Goal: Task Accomplishment & Management: Use online tool/utility

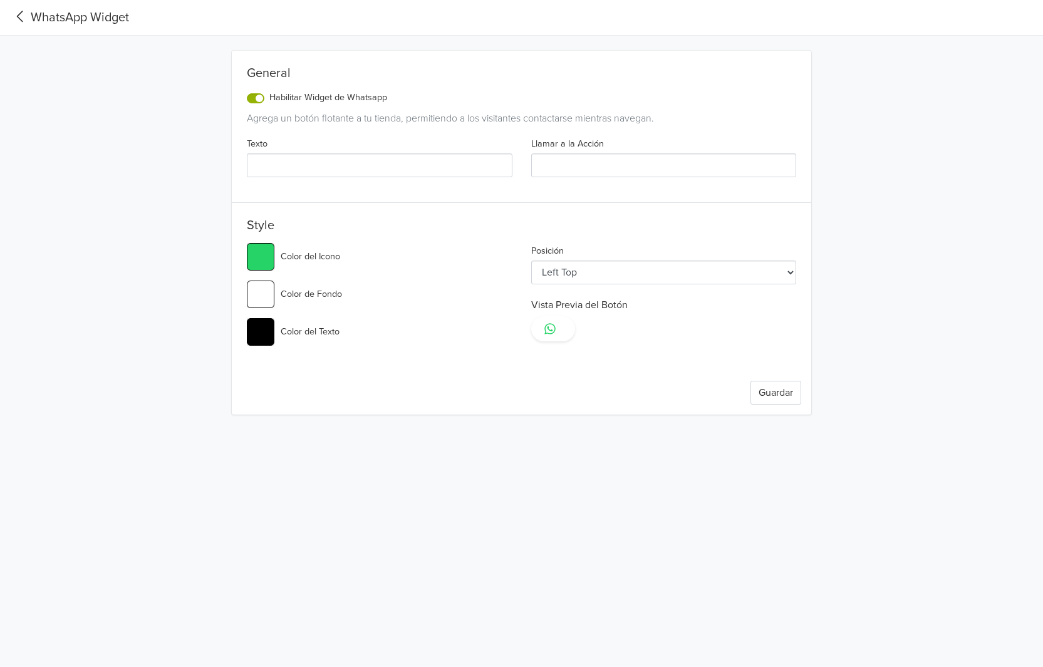
click at [397, 158] on input "Texto" at bounding box center [380, 165] width 266 height 24
paste input "¿Tienes dudas? Escríbenos por WhatsApp 🐾"
type input "¿Tienes dudas? Escríbenos por WhatsApp 🐾"
type input "#25d366"
type input "¿Tienes dudas? Escríbenos por WhatsApp 🐾"
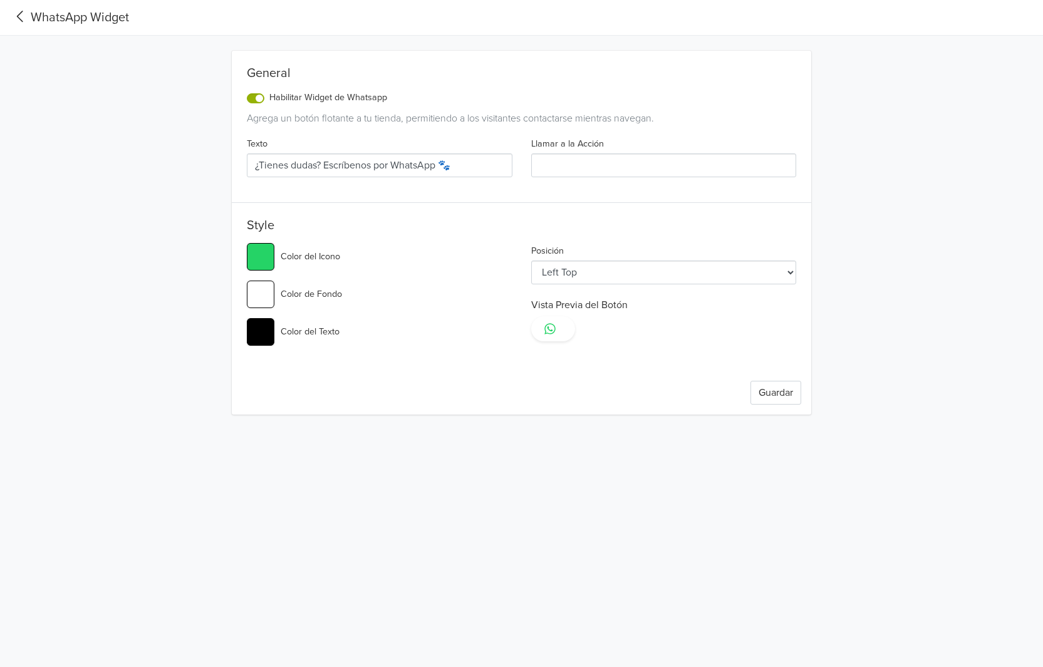
click at [624, 172] on input "Llamar a la Acción" at bounding box center [664, 165] width 266 height 24
paste input "Chatea con nosotros"
type input "Chatea con nosotros"
type input "#25d366"
type input "Chatea con nosotros"
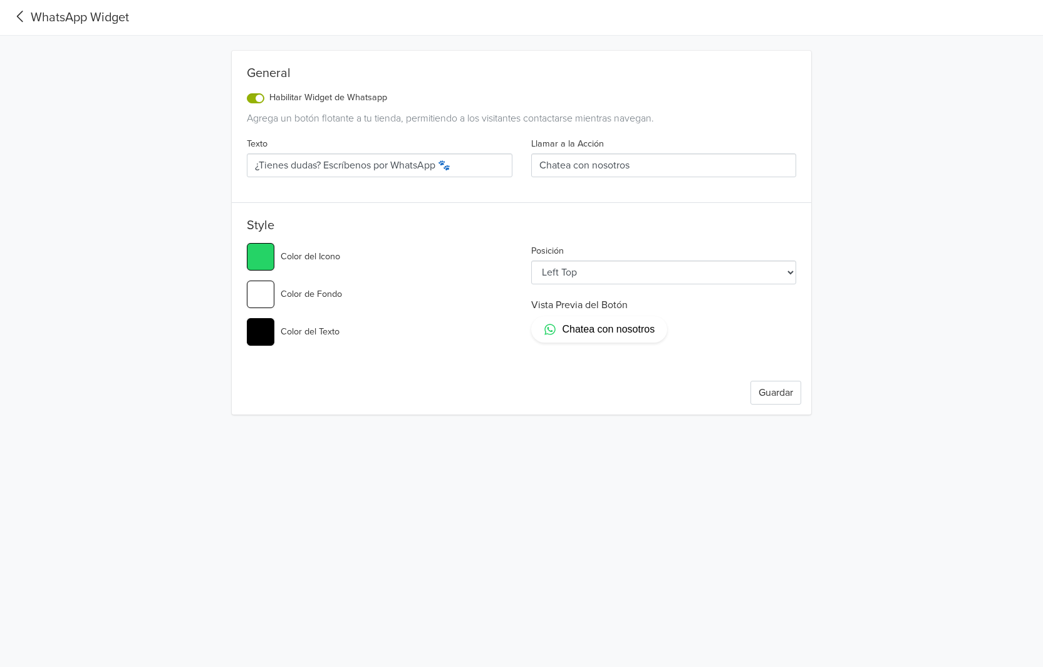
click at [297, 257] on label "Color del Icono" at bounding box center [310, 257] width 59 height 14
click at [274, 257] on input "#25d366" at bounding box center [261, 257] width 28 height 28
click at [212, 254] on div "General Habilitar Widget de Whatsapp Agrega un botón flotante a tu tienda, perm…" at bounding box center [521, 225] width 695 height 379
click at [325, 294] on label "Color de Fondo" at bounding box center [311, 294] width 61 height 14
click at [274, 294] on input "#ffffff" at bounding box center [261, 295] width 28 height 28
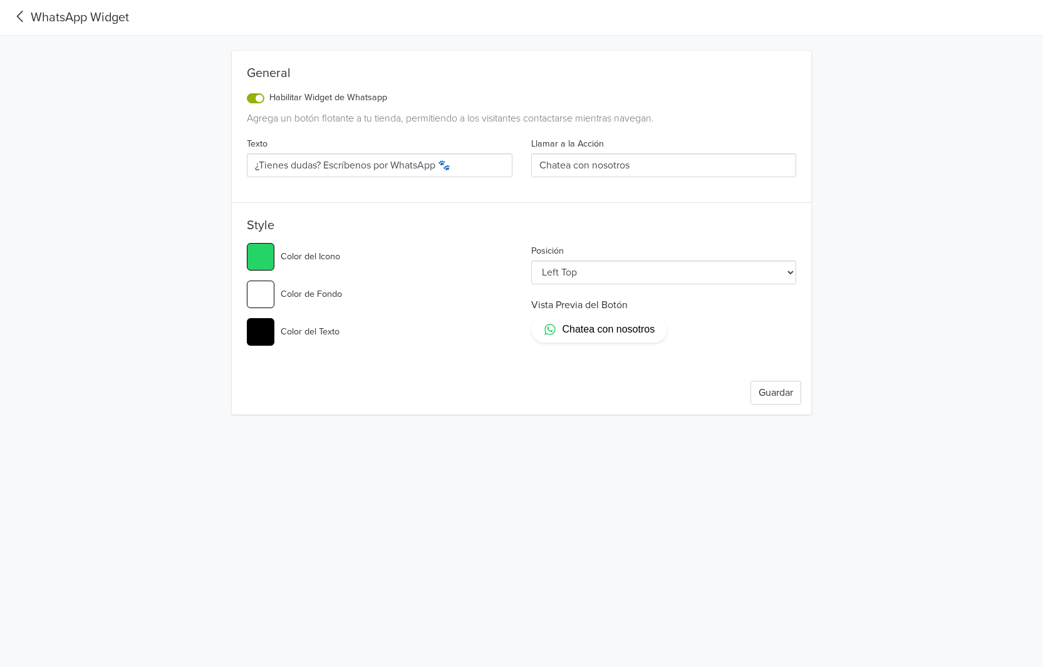
click at [93, 313] on div "WhatsApp Widget General Habilitar Widget de Whatsapp Agrega un botón flotante a…" at bounding box center [521, 207] width 1043 height 415
click at [300, 326] on label "Color del Texto" at bounding box center [310, 332] width 59 height 14
click at [274, 326] on input "#000000" at bounding box center [261, 332] width 28 height 28
type input "#25d366"
type input "#000003"
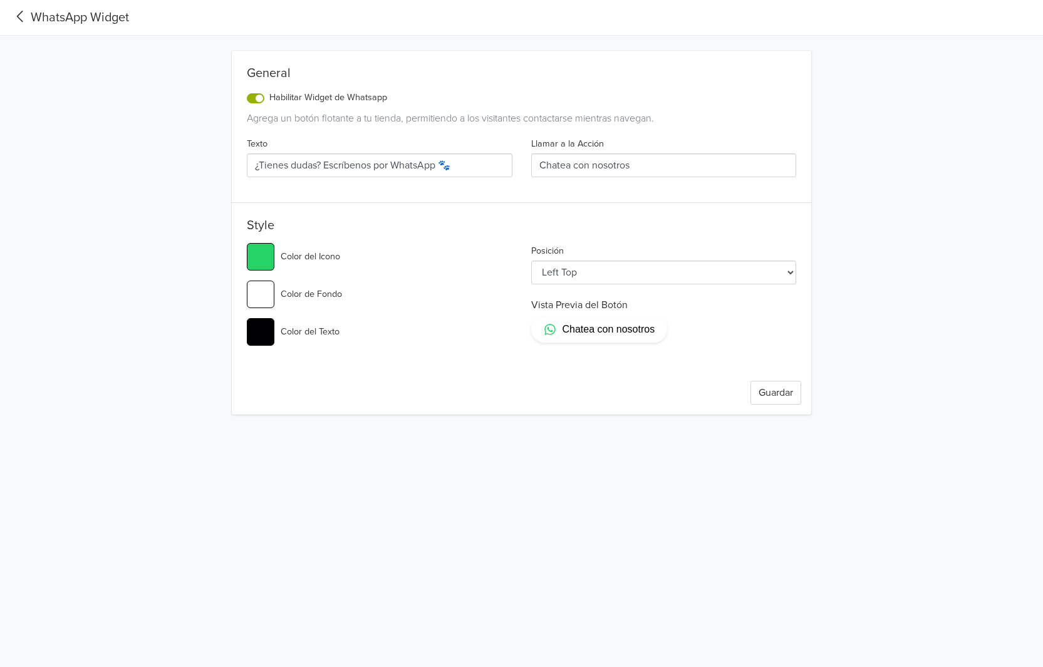
type input "#25d366"
type input "#000033"
type input "#25d366"
type input "#000336"
type input "#25d366"
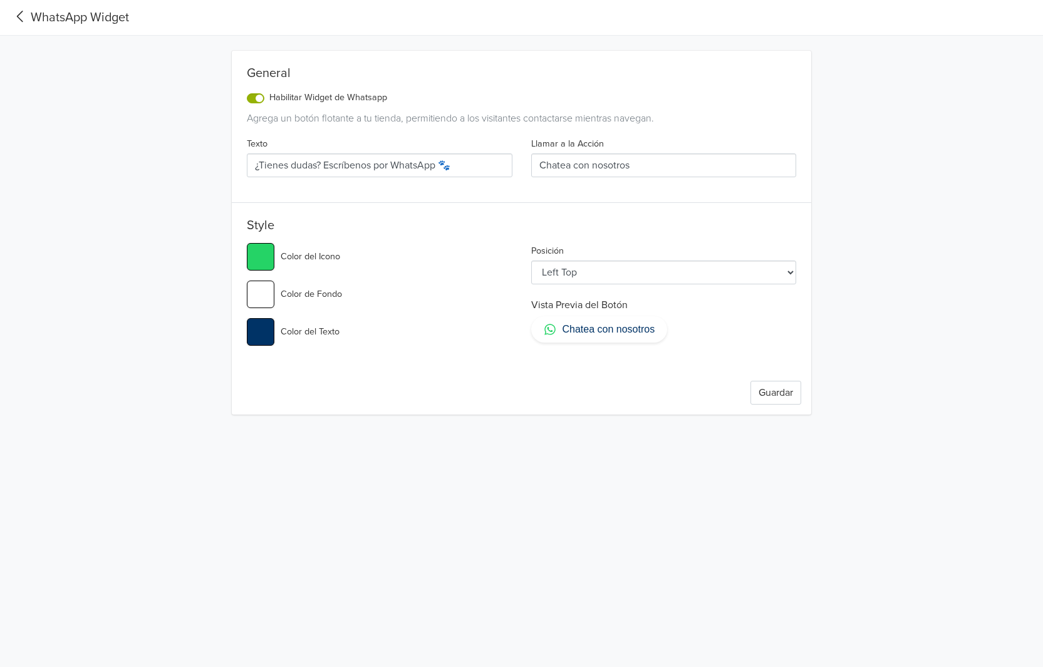
type input "#003366"
click at [683, 274] on select "Left Top Left Center Left Bottom Right Top Right Center Right Bottom" at bounding box center [664, 273] width 266 height 24
click at [626, 281] on select "Left Top Left Center Left Bottom Right Top Right Center Right Bottom" at bounding box center [664, 273] width 266 height 24
click at [595, 273] on select "Left Top Left Center Left Bottom Right Top Right Center Right Bottom" at bounding box center [664, 273] width 266 height 24
select select "rb"
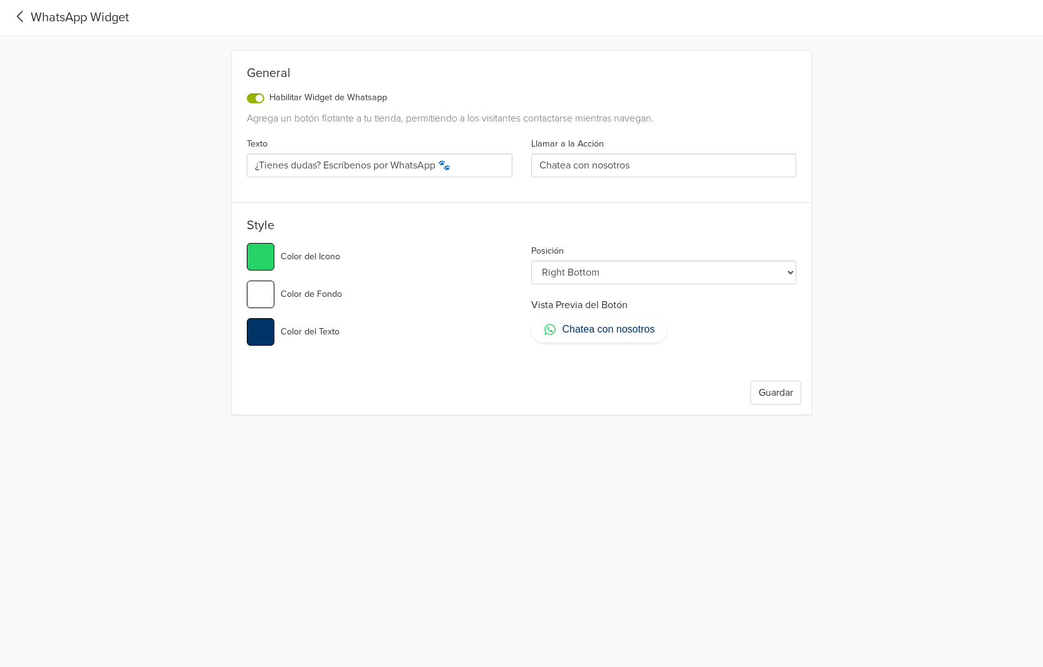
click at [531, 261] on select "Left Top Left Center Left Bottom Right Top Right Center Right Bottom" at bounding box center [664, 273] width 266 height 24
click at [792, 391] on button "Guardar" at bounding box center [775, 393] width 51 height 24
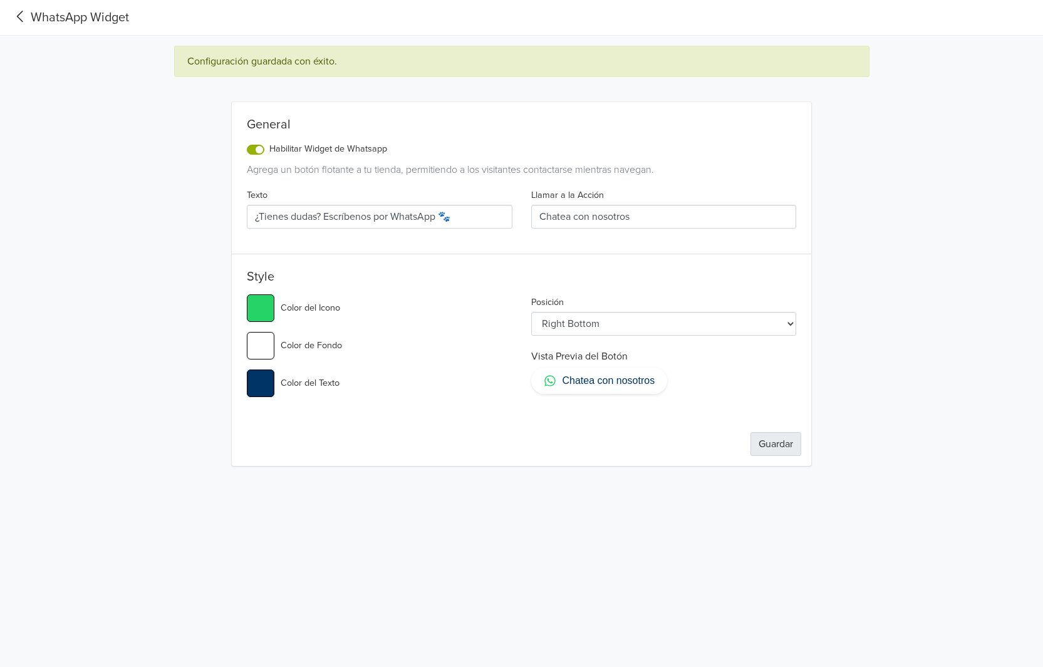
click at [787, 440] on button "Guardar" at bounding box center [775, 444] width 51 height 24
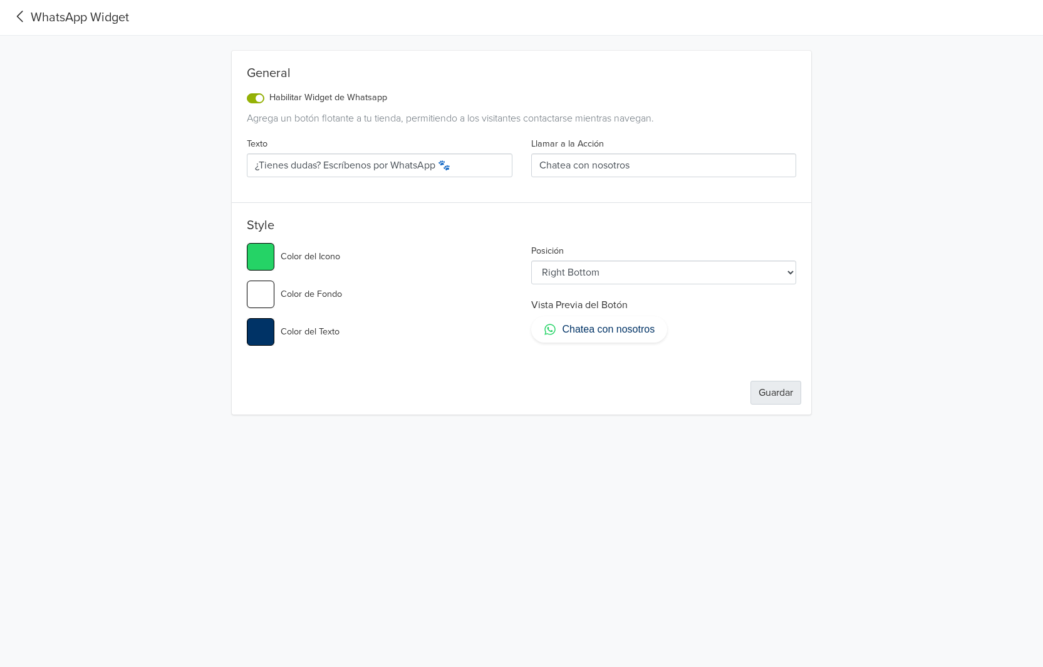
click at [765, 395] on button "Guardar" at bounding box center [775, 393] width 51 height 24
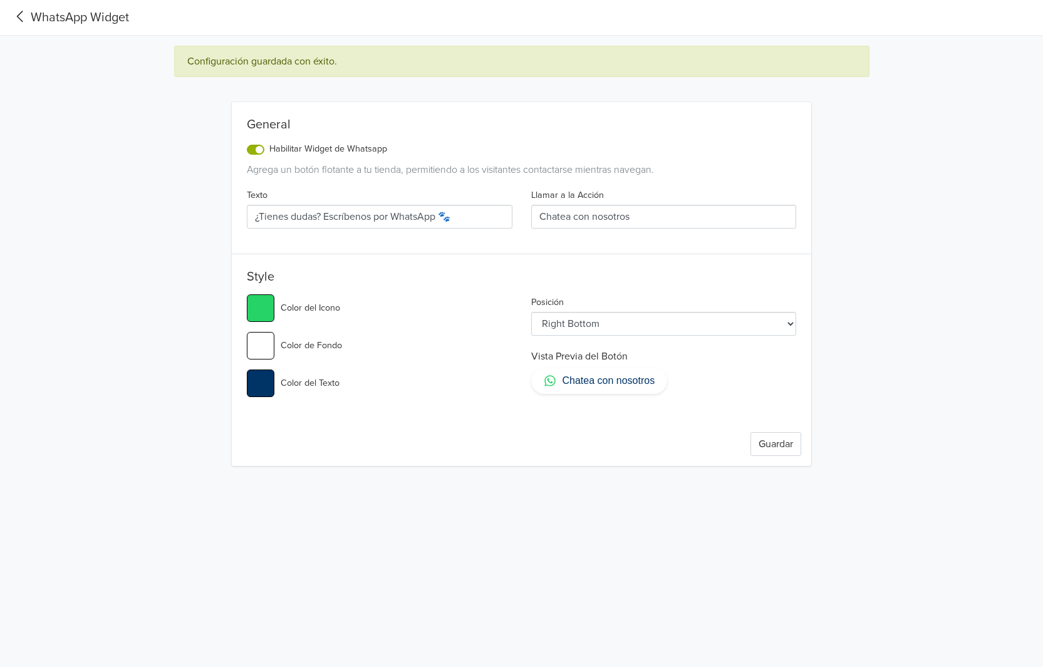
type input "#25d366"
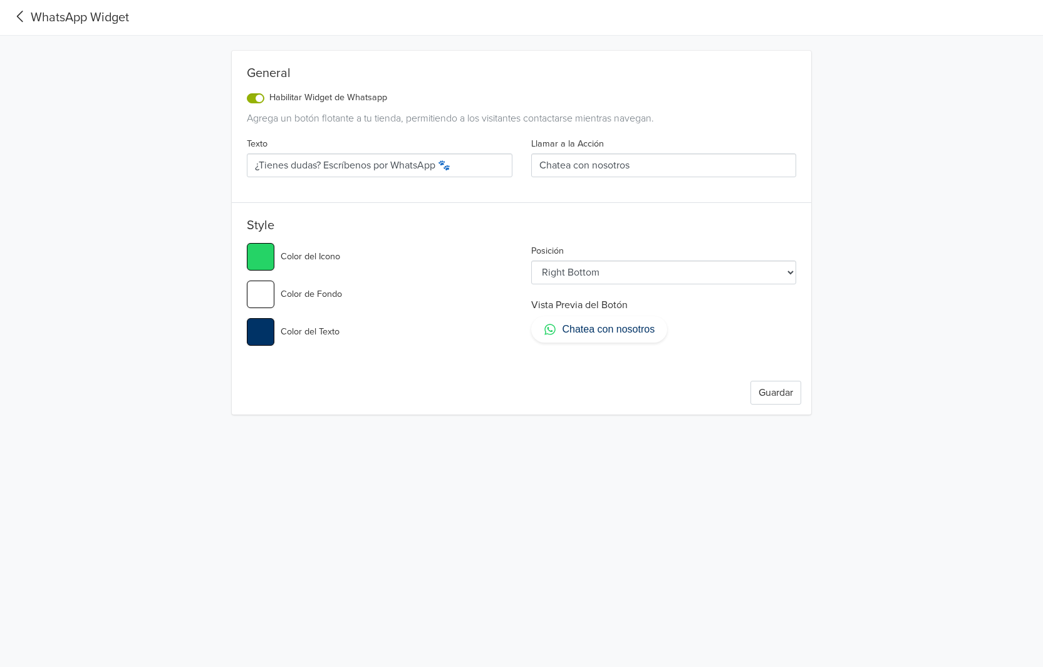
click at [49, 15] on div "WhatsApp Widget" at bounding box center [69, 17] width 119 height 19
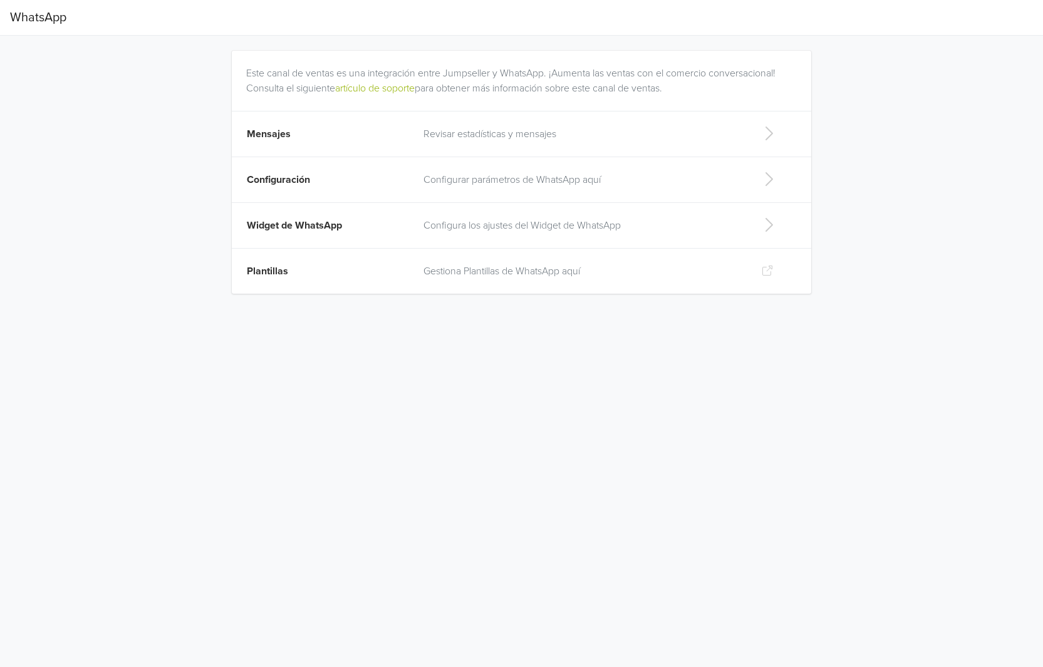
click at [278, 132] on span "Mensajes" at bounding box center [269, 134] width 44 height 13
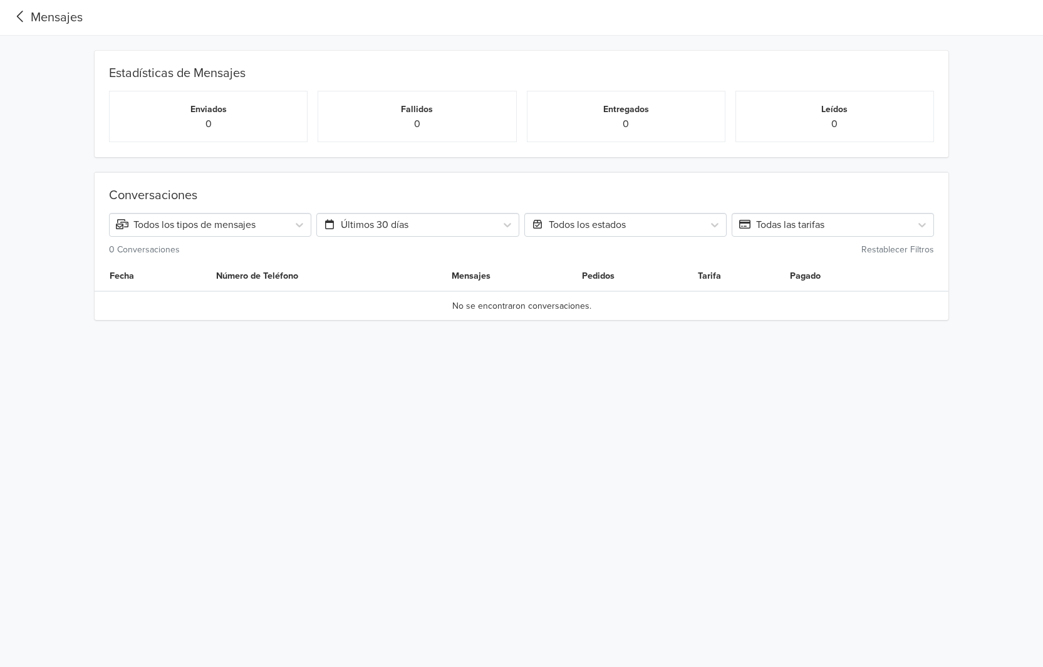
click at [33, 19] on div "Mensajes" at bounding box center [46, 17] width 73 height 19
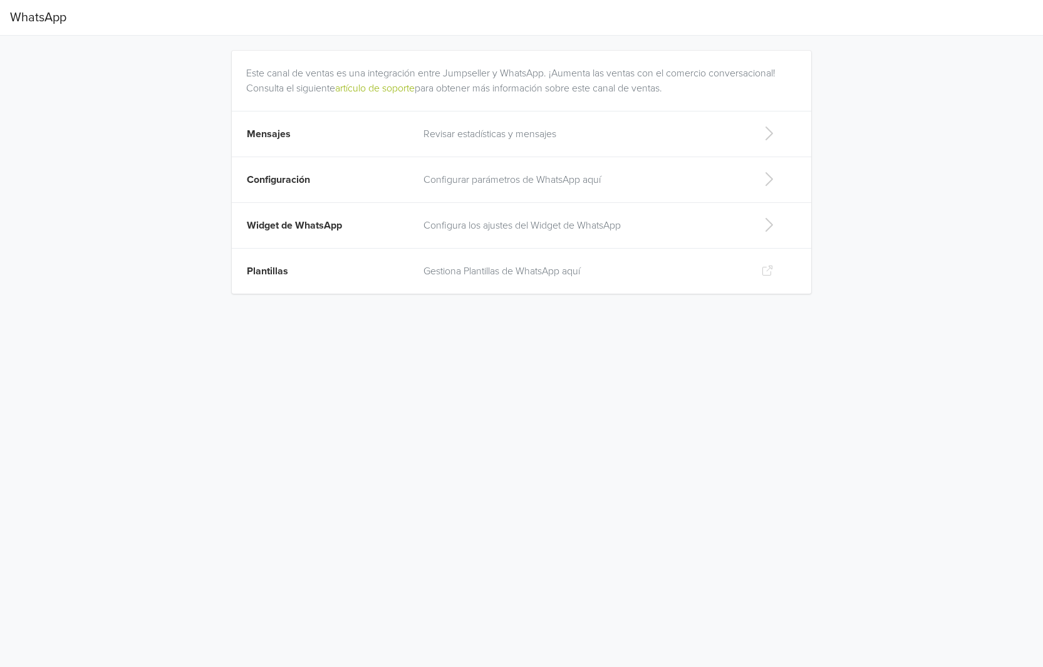
click at [293, 170] on td "Configuración" at bounding box center [324, 180] width 184 height 46
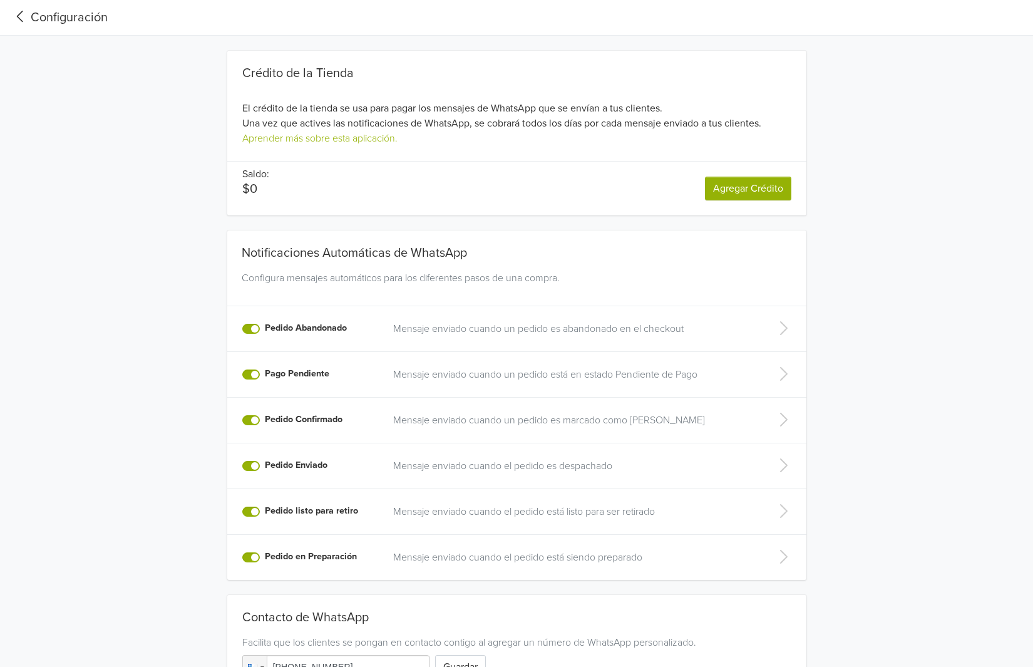
click at [725, 197] on link "Agregar Crédito" at bounding box center [748, 189] width 86 height 24
click at [49, 20] on div "Configuración" at bounding box center [59, 17] width 98 height 19
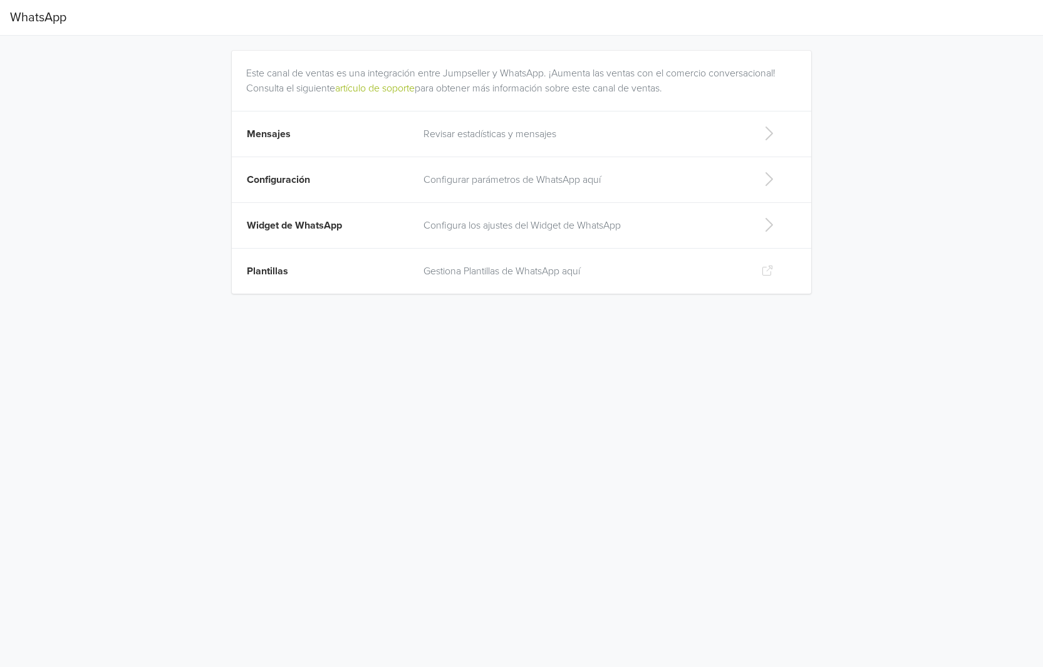
click at [312, 179] on td "Configuración" at bounding box center [324, 180] width 184 height 46
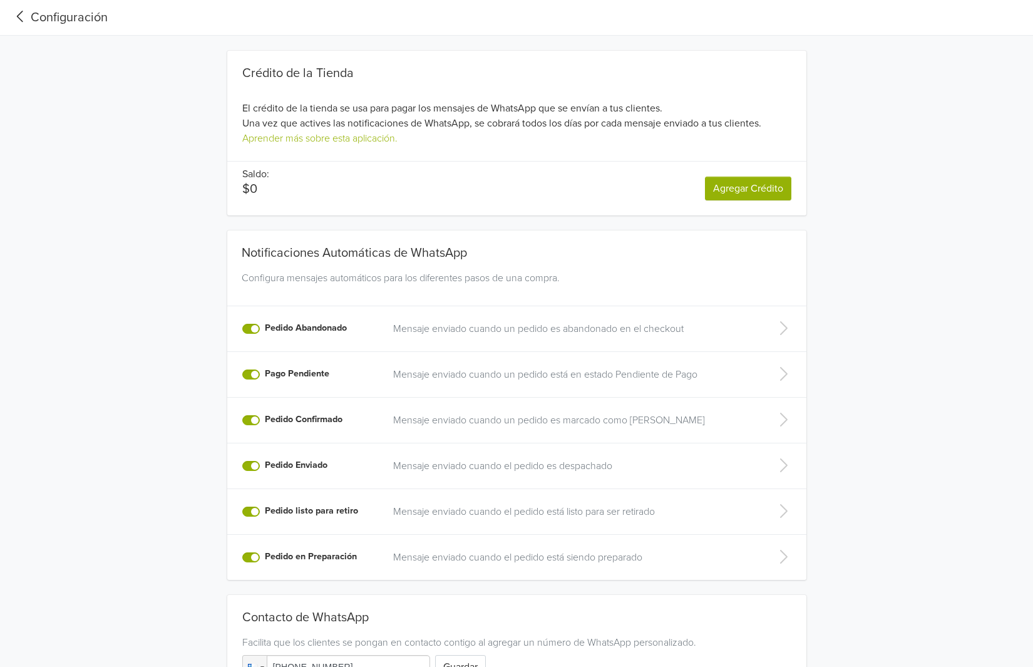
click at [17, 9] on icon at bounding box center [20, 16] width 21 height 17
